Goal: Information Seeking & Learning: Learn about a topic

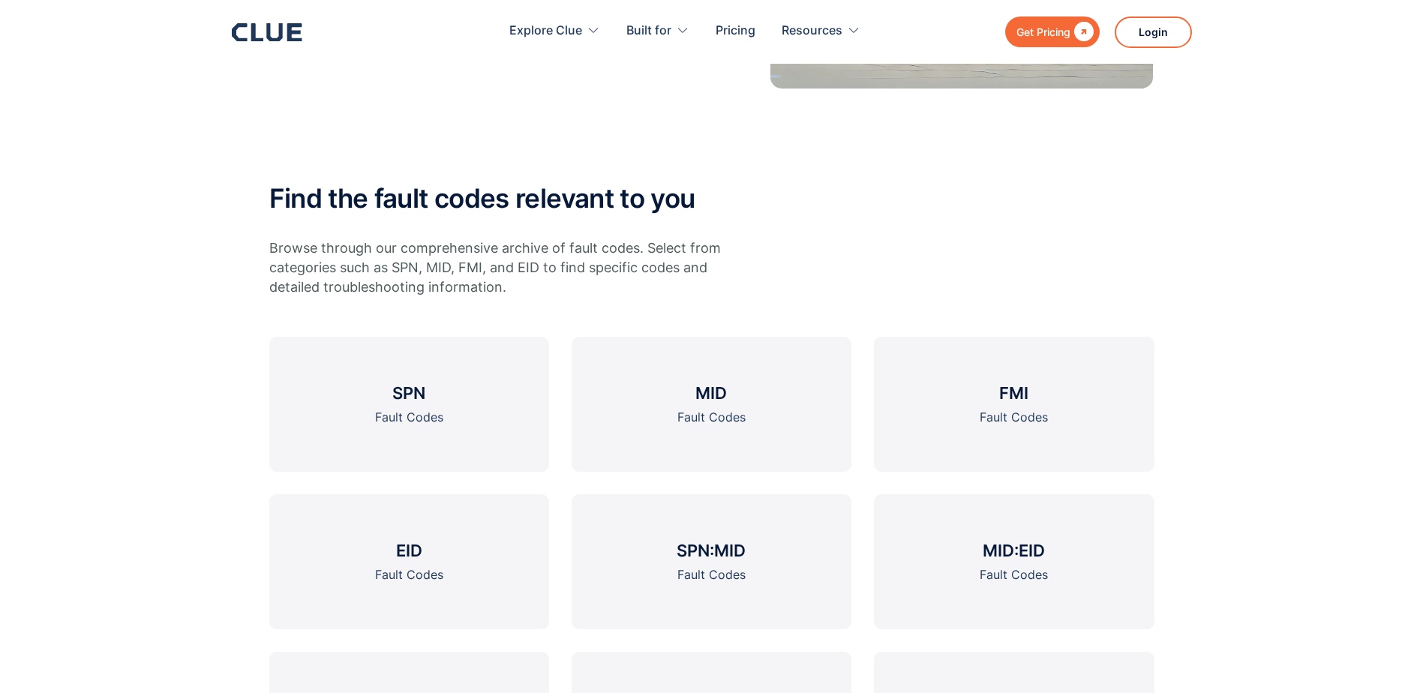
scroll to position [525, 0]
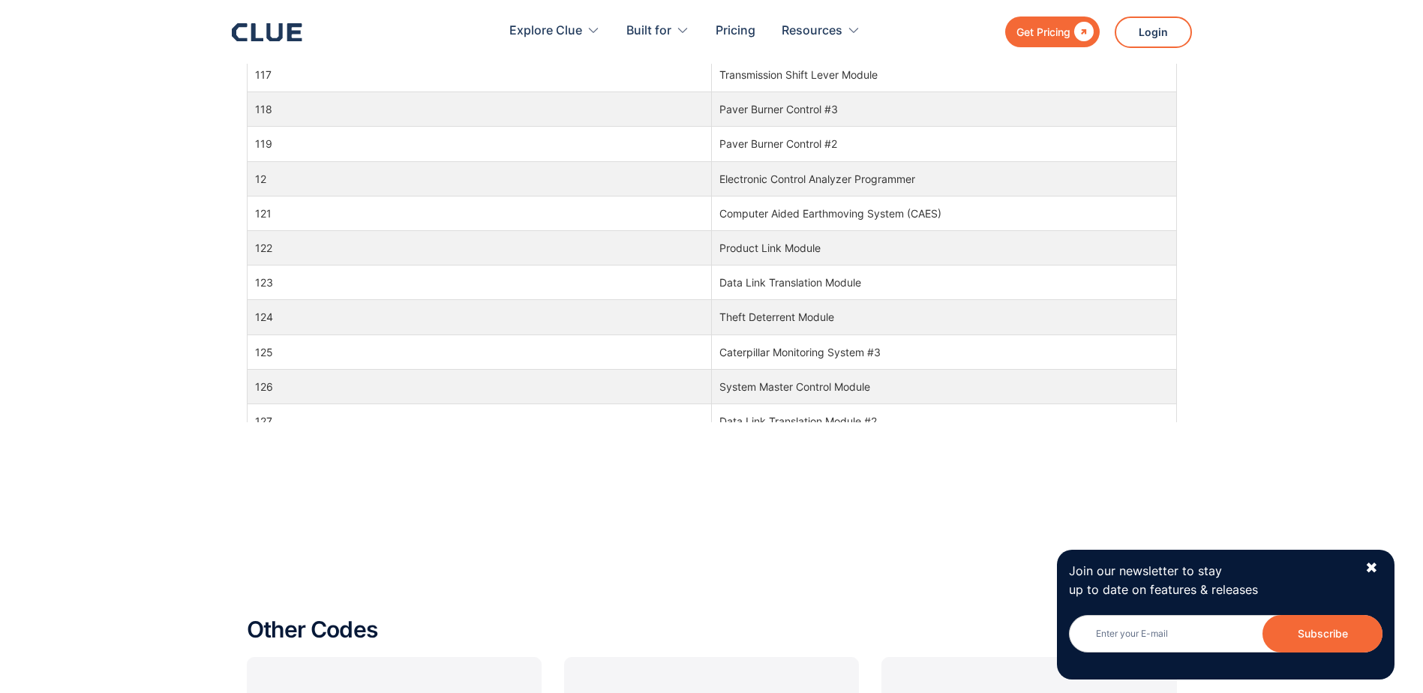
scroll to position [1576, 0]
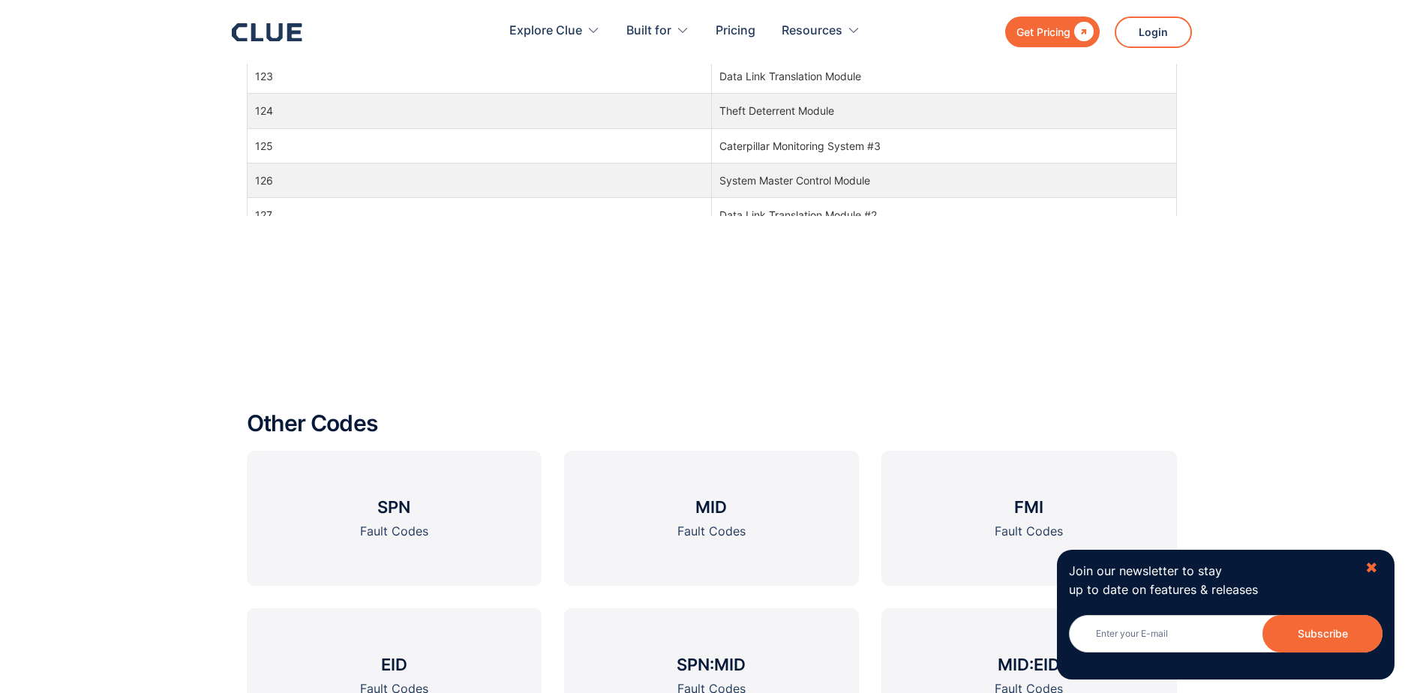
click at [1374, 569] on div "✖" at bounding box center [1372, 568] width 13 height 19
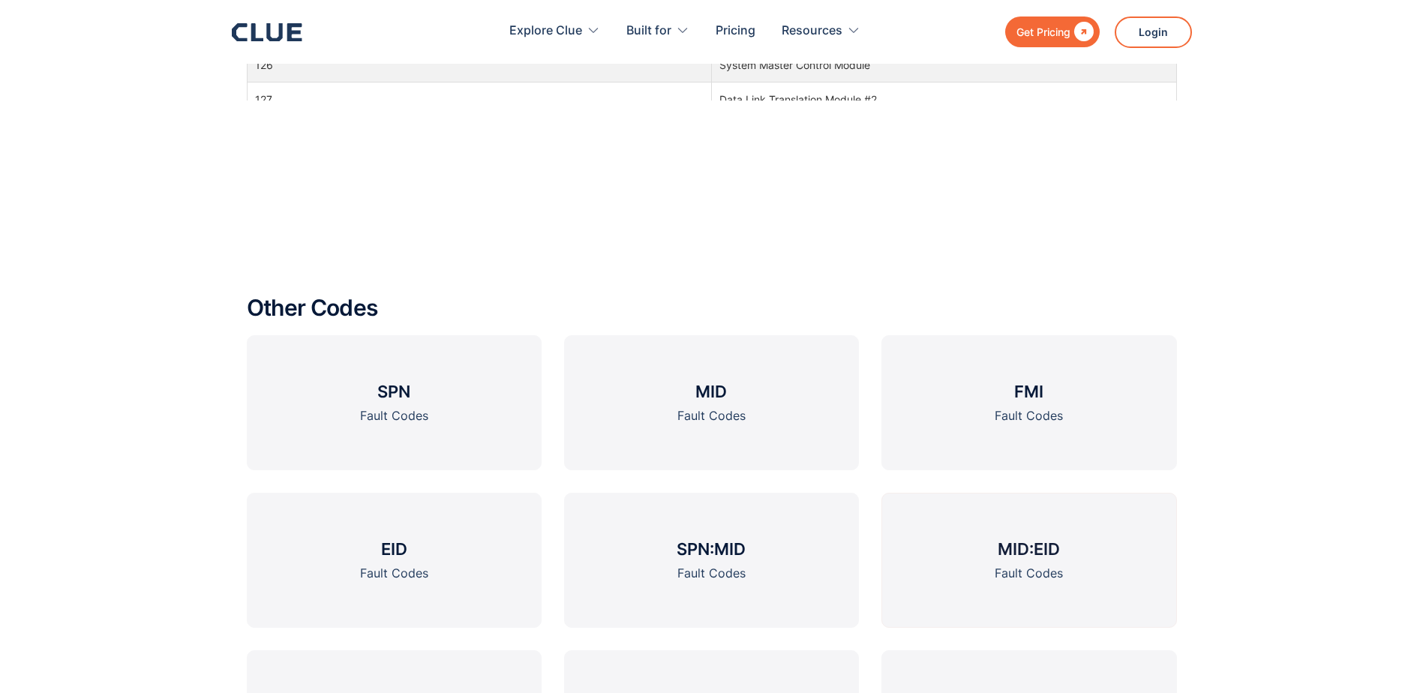
scroll to position [1801, 0]
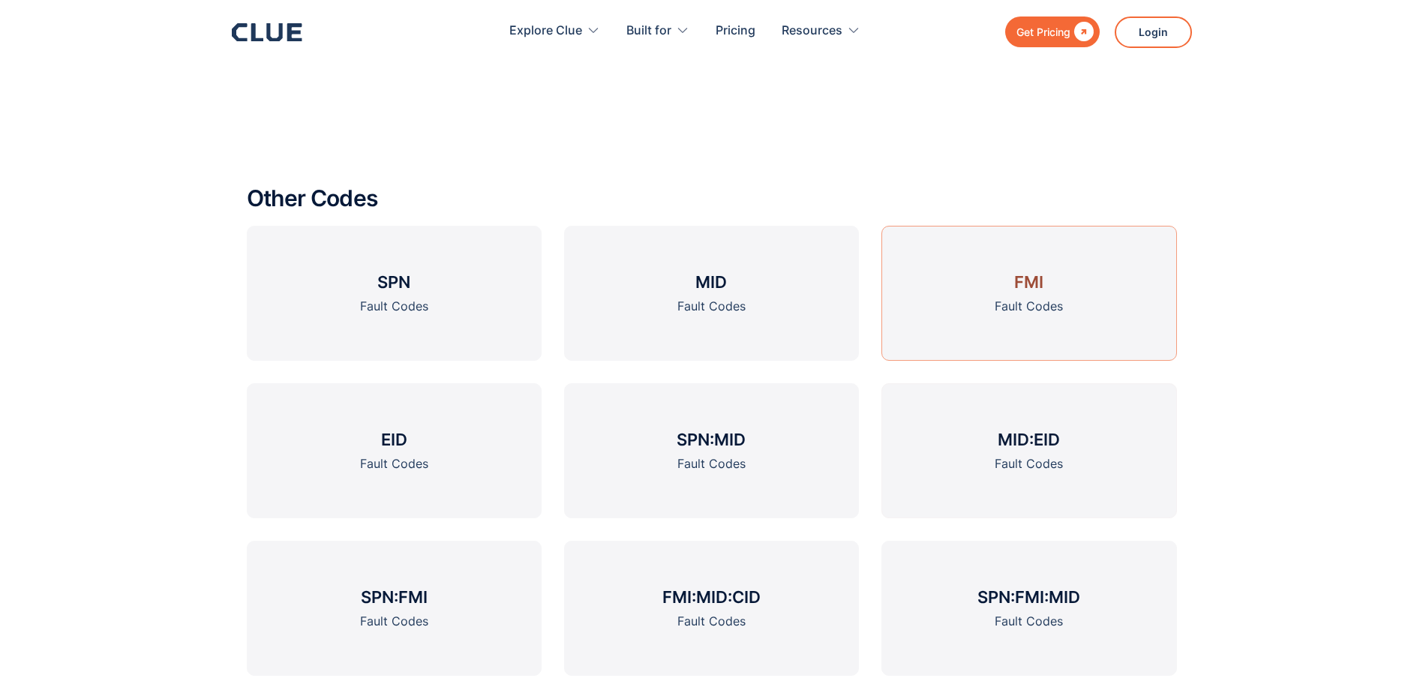
click at [1082, 304] on link "FMI Fault Codes" at bounding box center [1029, 293] width 295 height 135
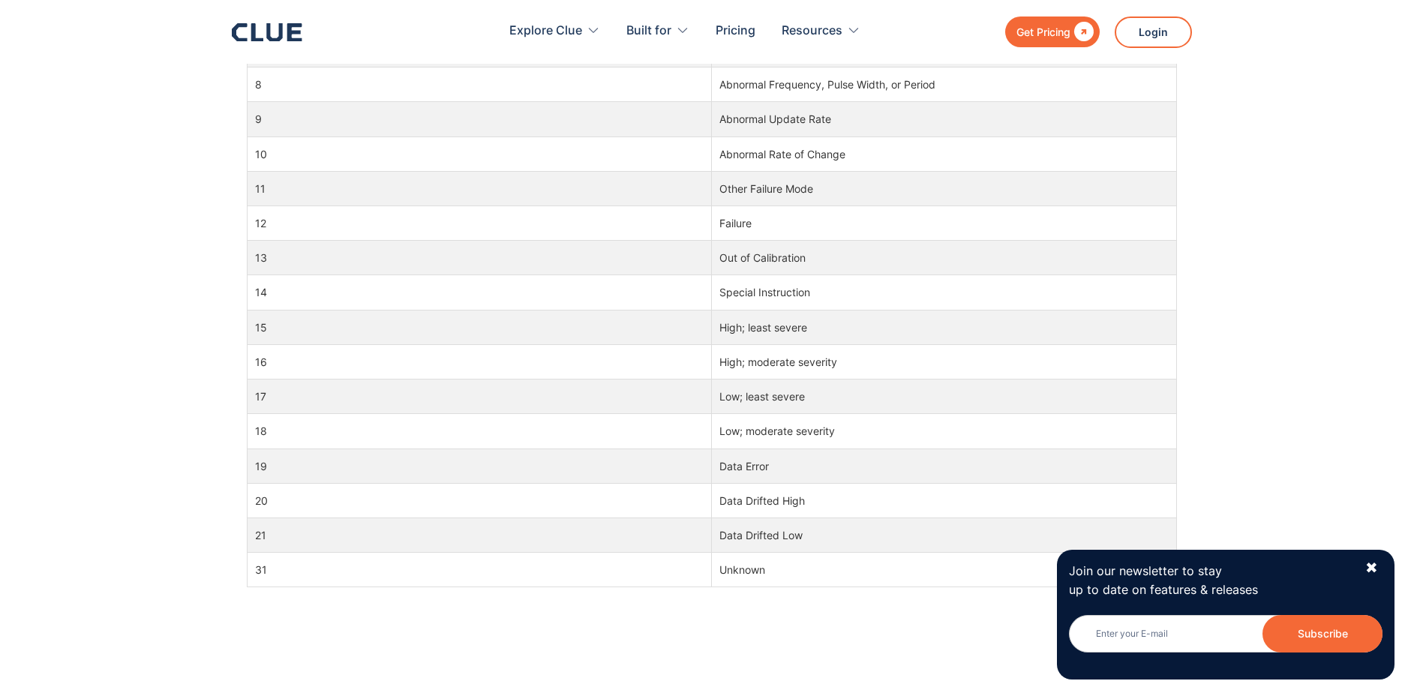
scroll to position [1426, 0]
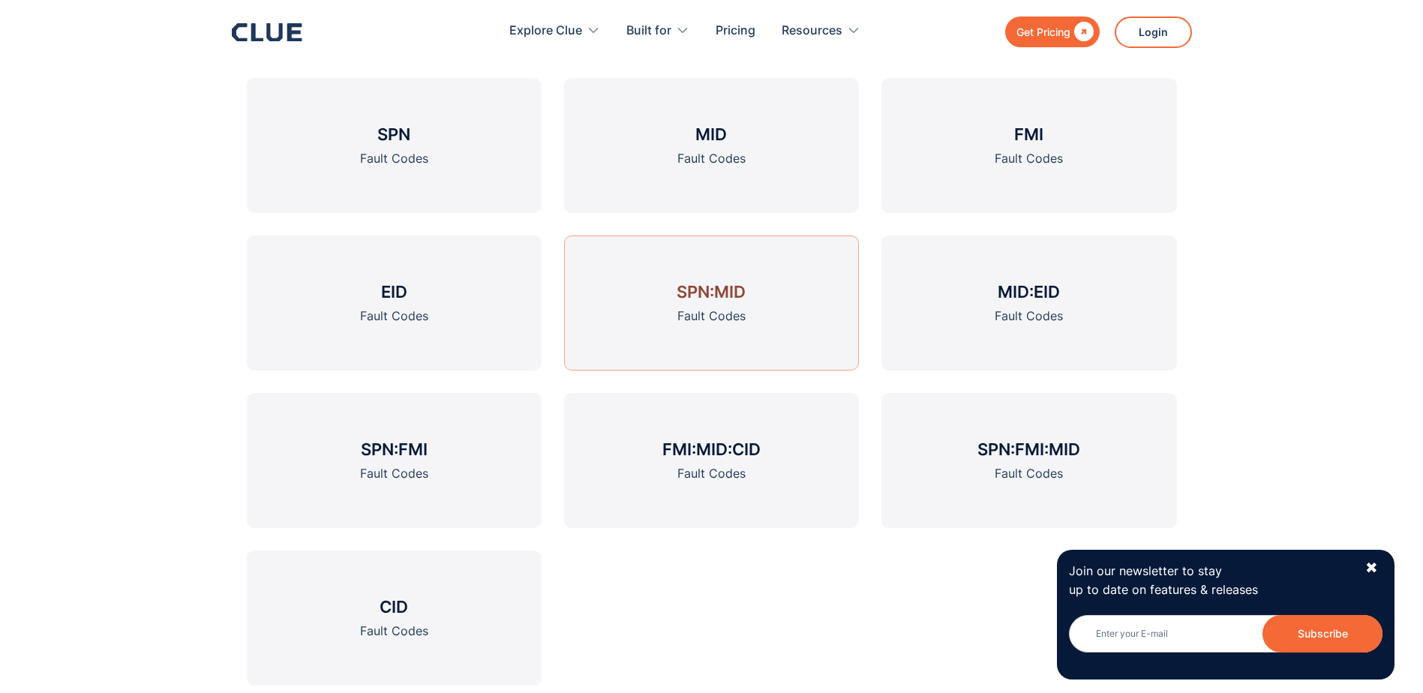
scroll to position [1876, 0]
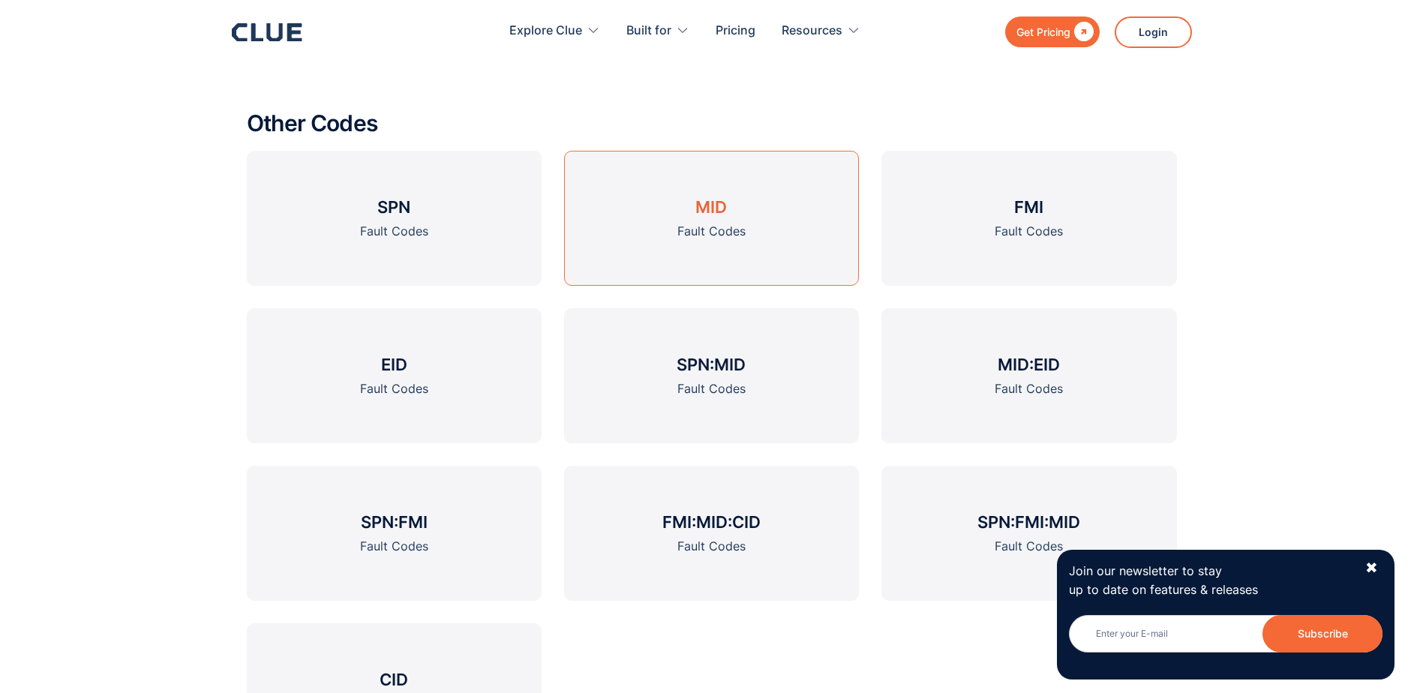
click at [750, 260] on link "MID Fault Codes" at bounding box center [711, 218] width 295 height 135
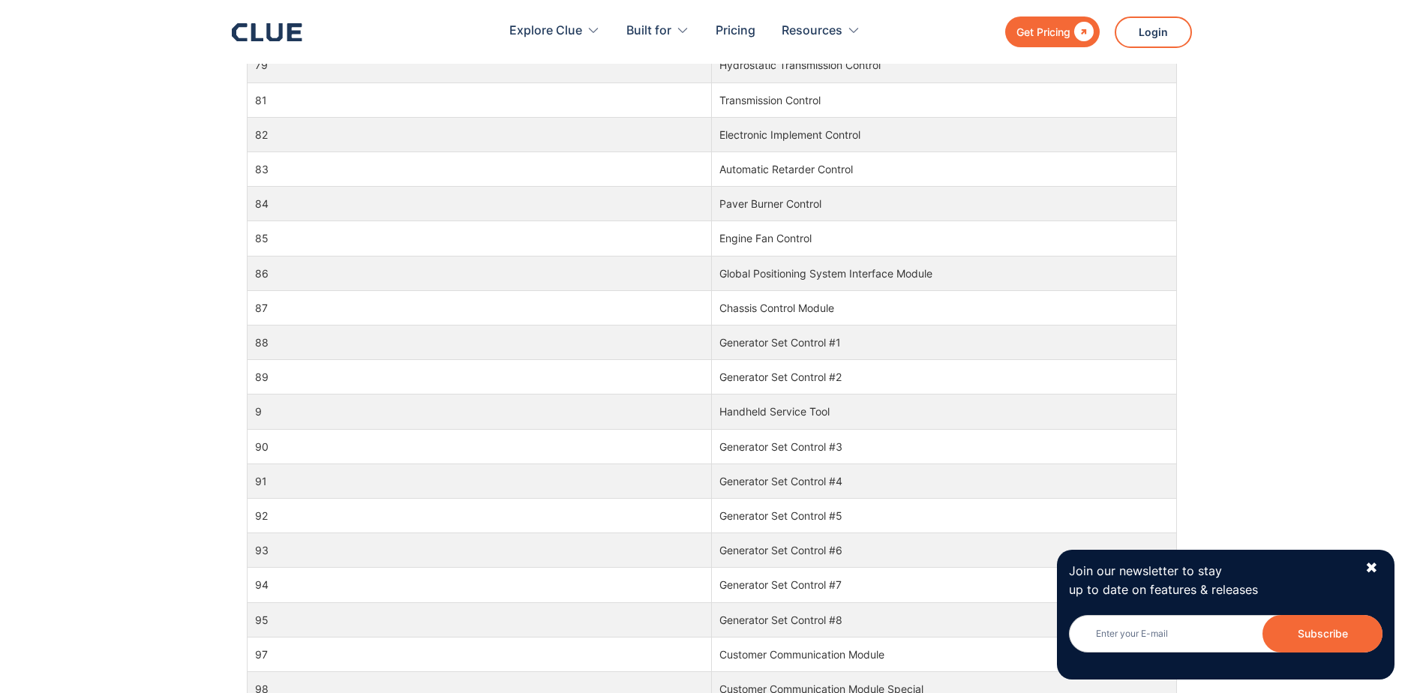
scroll to position [1351, 0]
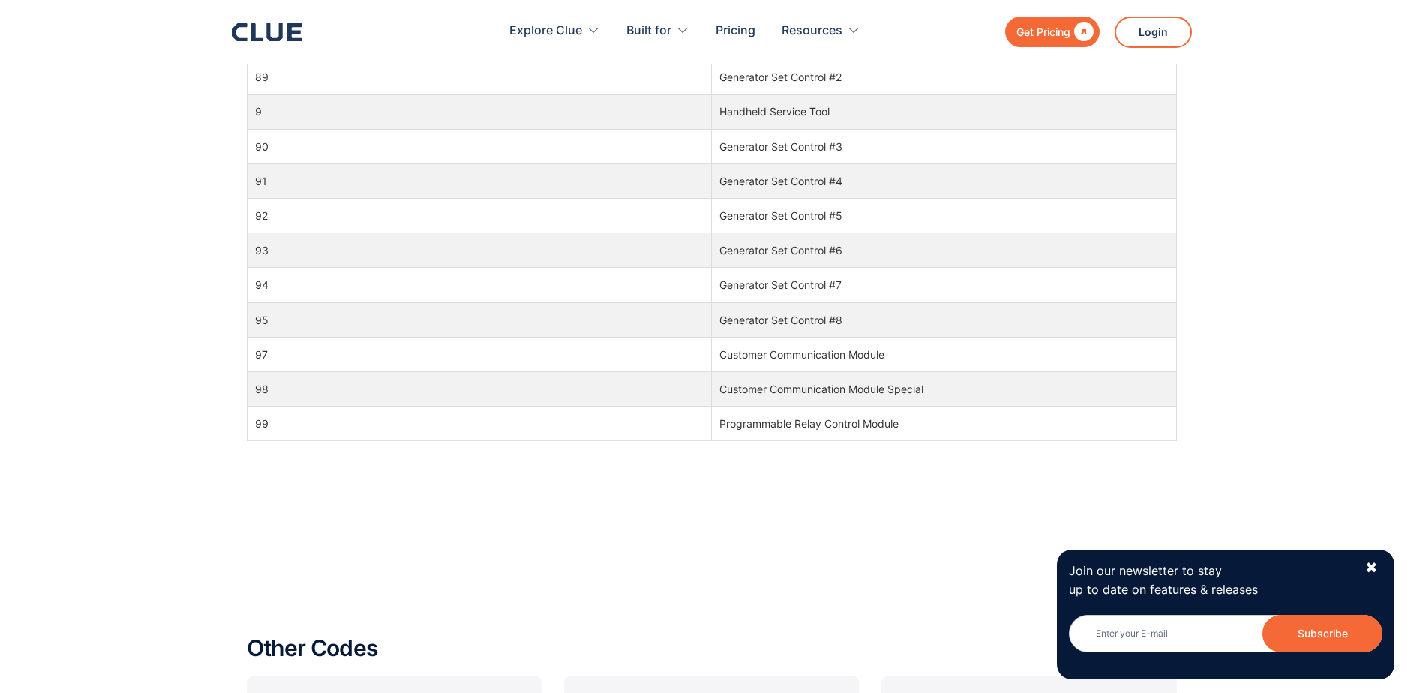
click at [1384, 566] on div "Join our newsletter to stay up to date on features & releases Newsletter Subscr…" at bounding box center [1226, 614] width 338 height 129
click at [1375, 568] on div "✖" at bounding box center [1372, 568] width 13 height 19
